Goal: Register for event/course

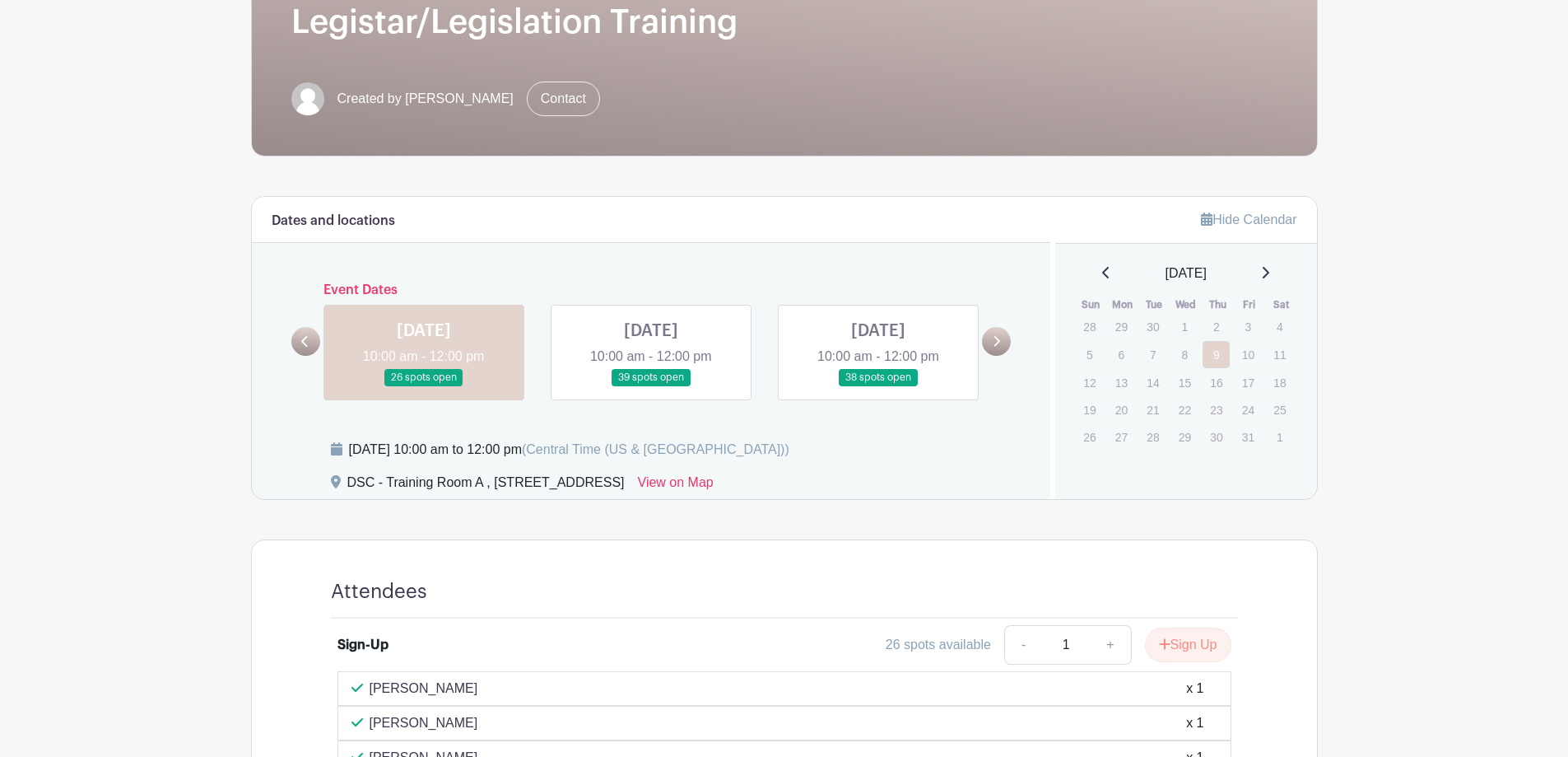
scroll to position [412, 0]
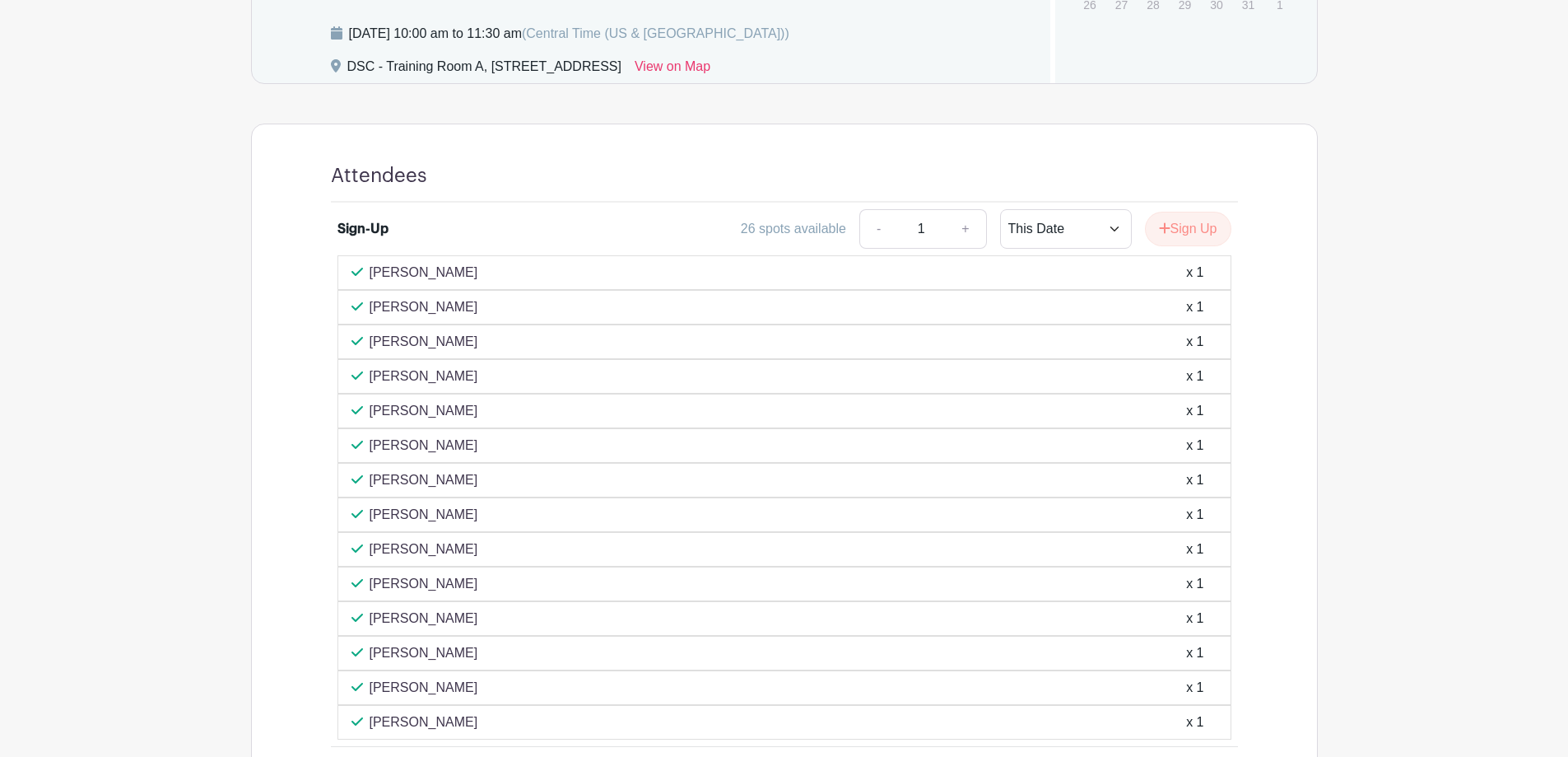
scroll to position [906, 0]
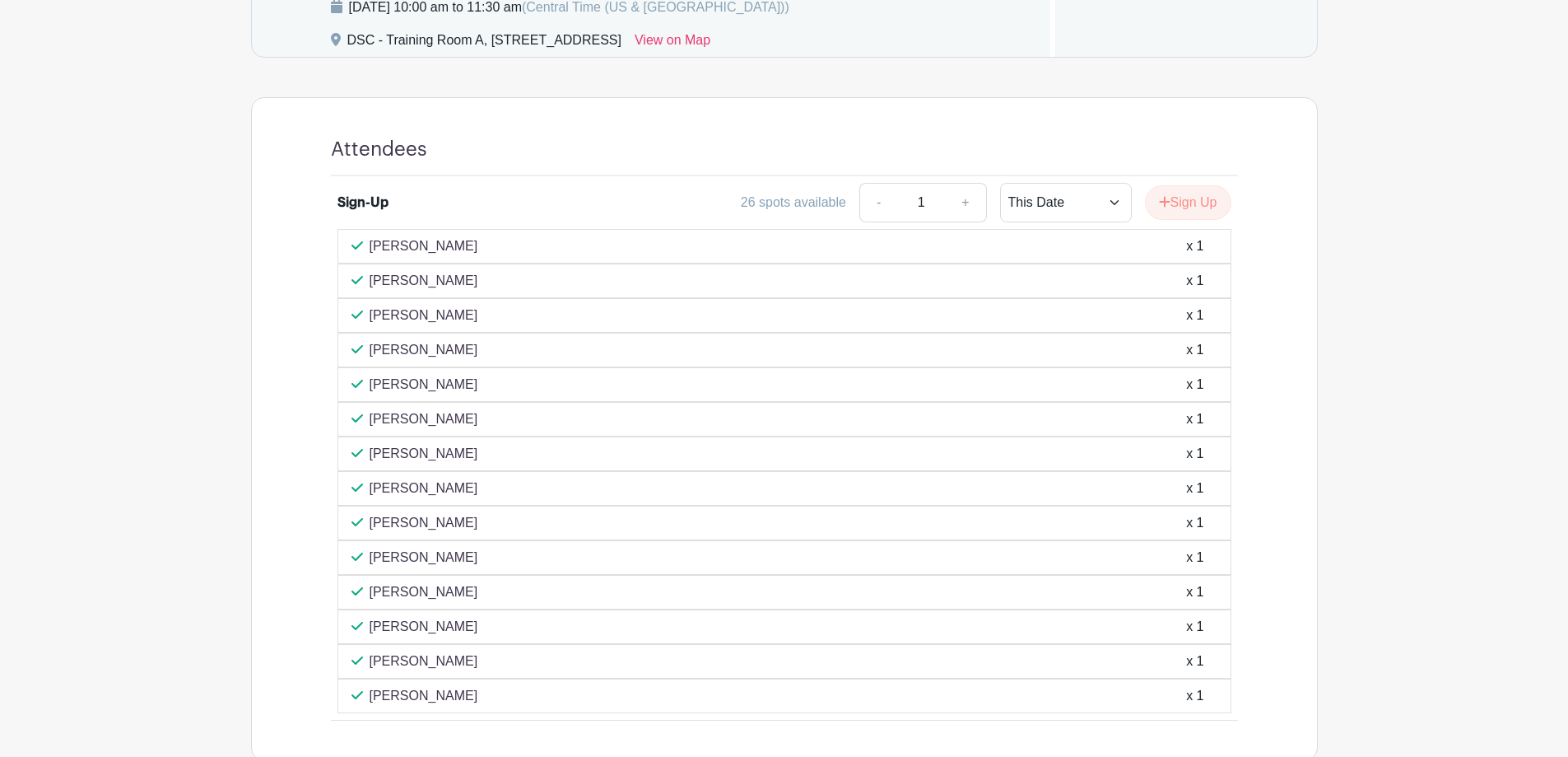
drag, startPoint x: 486, startPoint y: 522, endPoint x: 342, endPoint y: 526, distance: 144.1
click at [342, 526] on div "[PERSON_NAME] x 1" at bounding box center [785, 523] width 894 height 34
click at [453, 526] on p "[PERSON_NAME]" at bounding box center [424, 523] width 108 height 20
drag, startPoint x: 471, startPoint y: 524, endPoint x: 361, endPoint y: 525, distance: 110.0
click at [362, 525] on div "[PERSON_NAME] x 1" at bounding box center [784, 523] width 866 height 20
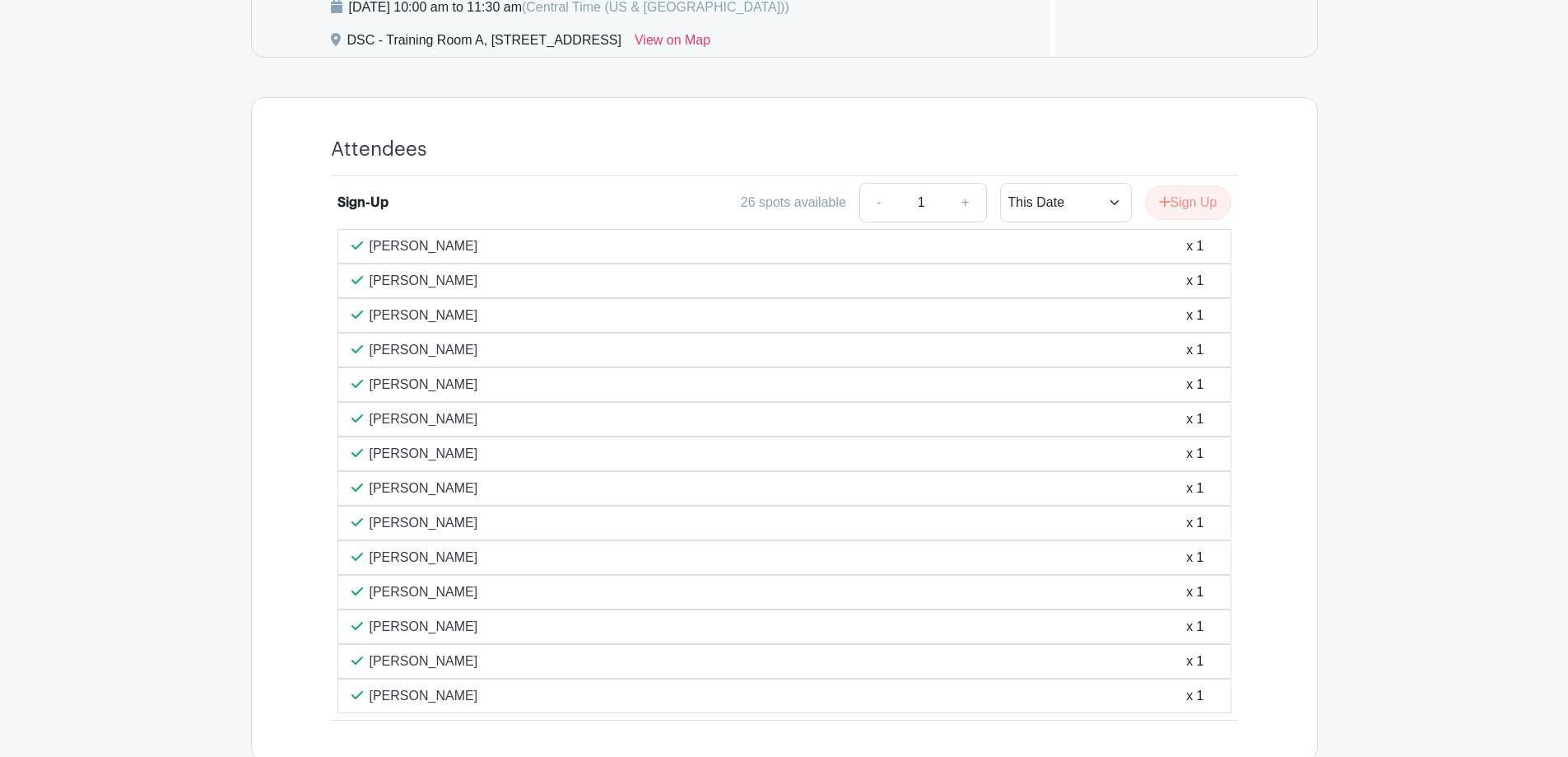
drag, startPoint x: 376, startPoint y: 519, endPoint x: 481, endPoint y: 523, distance: 105.1
click at [481, 523] on div "[PERSON_NAME] x 1" at bounding box center [784, 523] width 866 height 20
click at [481, 522] on div "[PERSON_NAME] x 1" at bounding box center [784, 523] width 866 height 20
drag, startPoint x: 470, startPoint y: 520, endPoint x: 438, endPoint y: 527, distance: 32.8
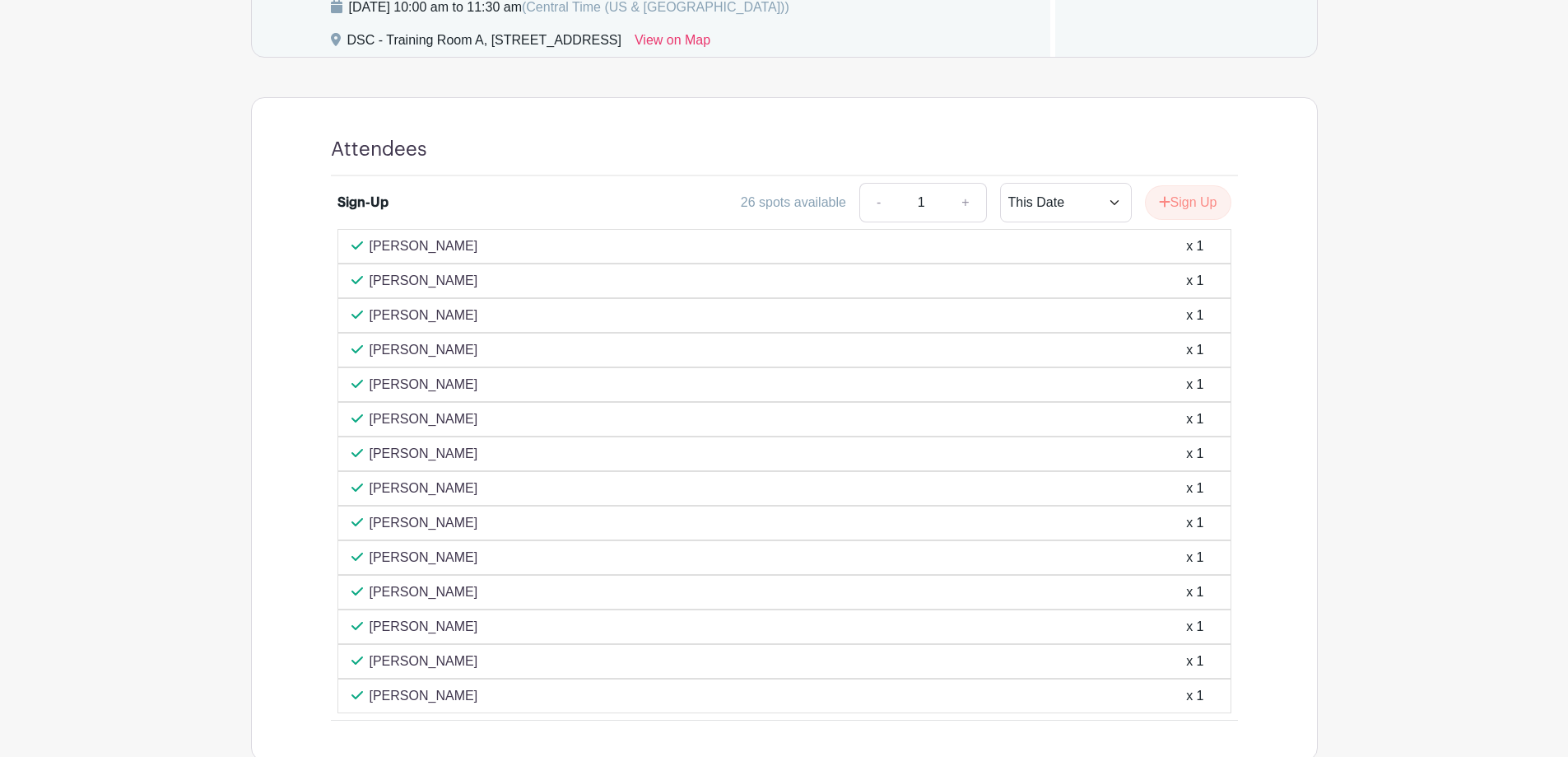
click at [438, 527] on div "[PERSON_NAME] x 1" at bounding box center [784, 523] width 866 height 20
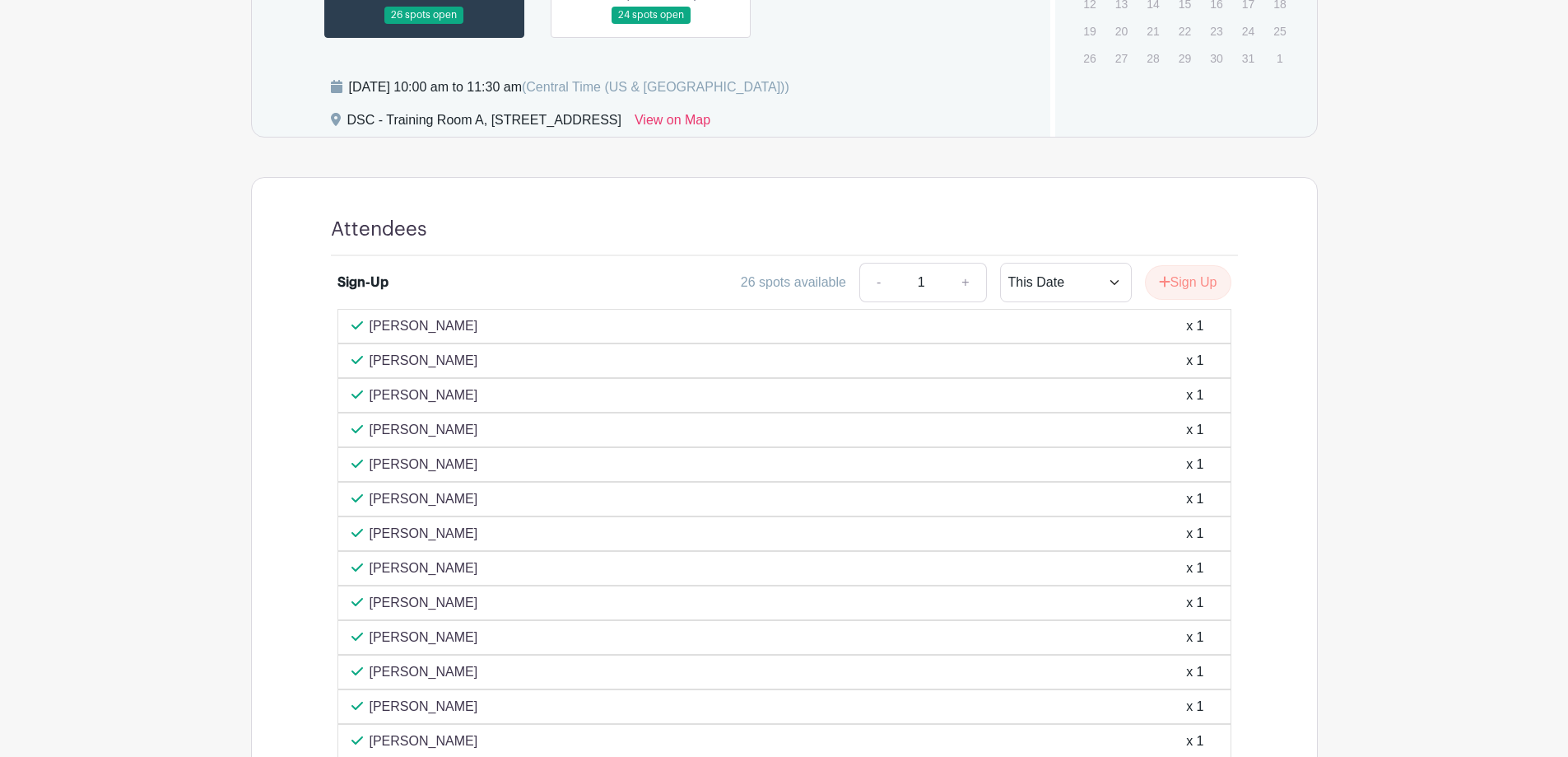
scroll to position [741, 0]
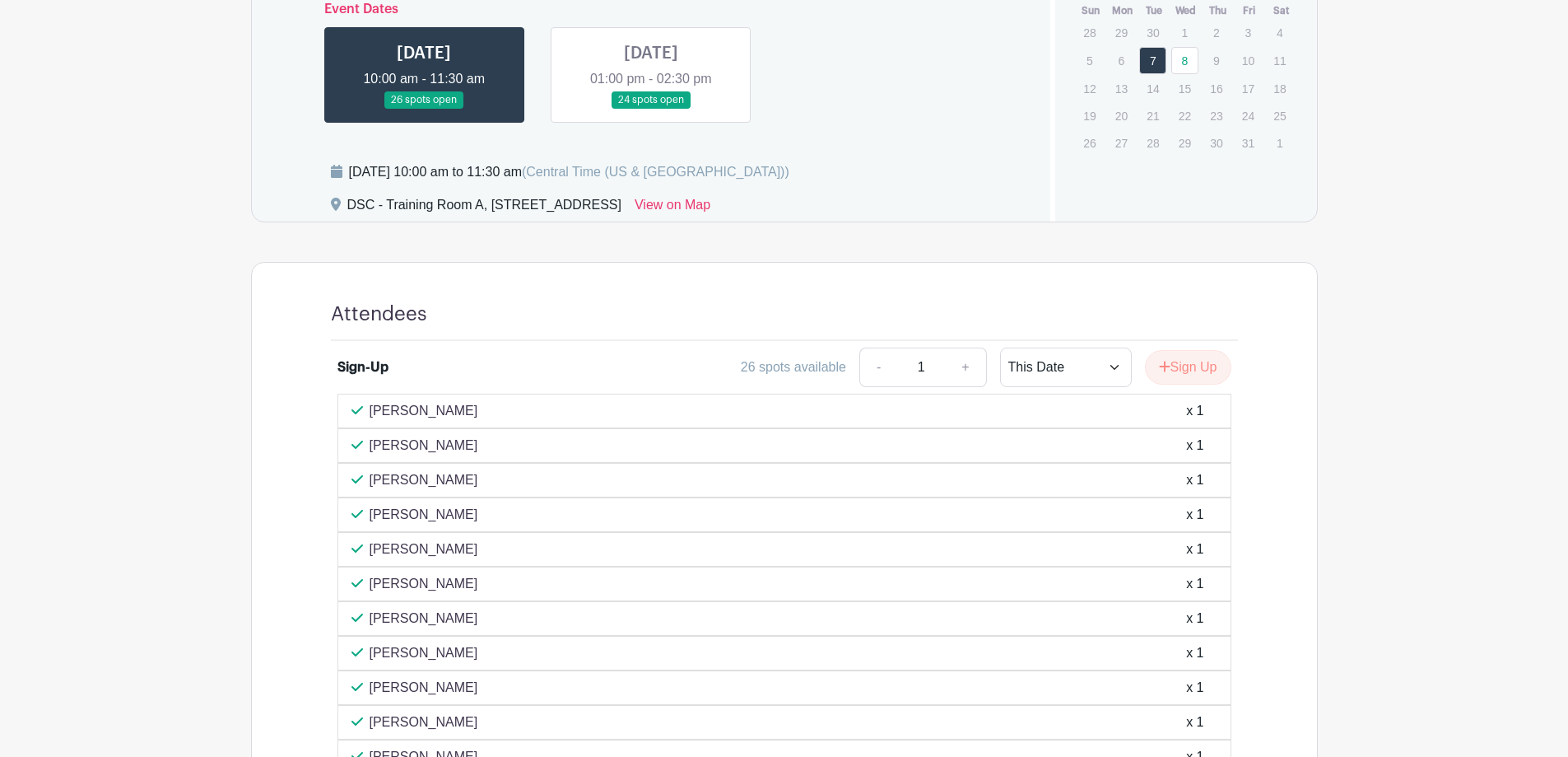
click at [651, 108] on link at bounding box center [651, 108] width 0 height 0
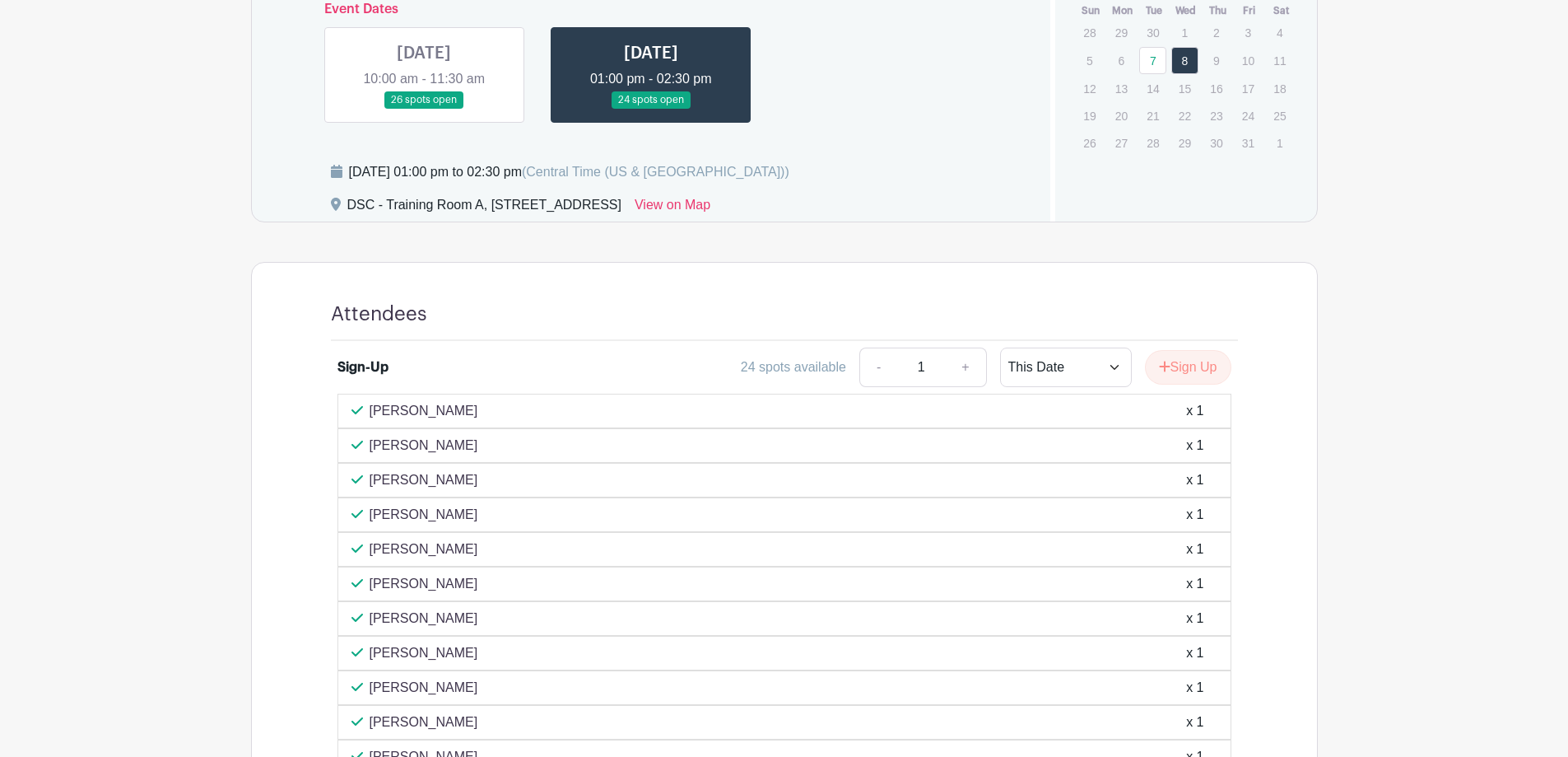
scroll to position [1070, 0]
